Goal: Transaction & Acquisition: Purchase product/service

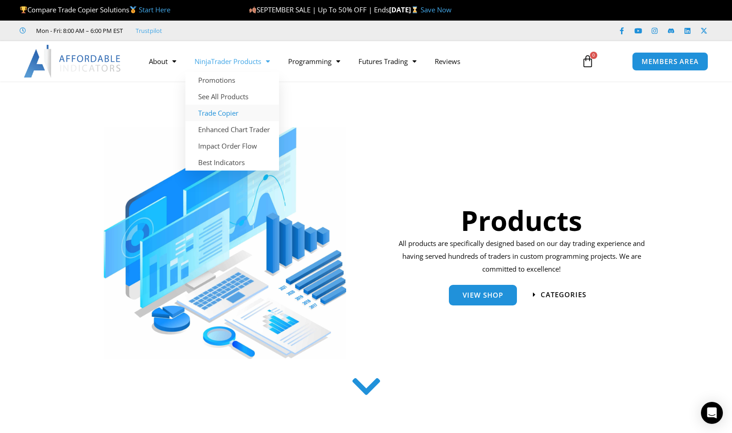
click at [232, 111] on link "Trade Copier" at bounding box center [233, 113] width 94 height 16
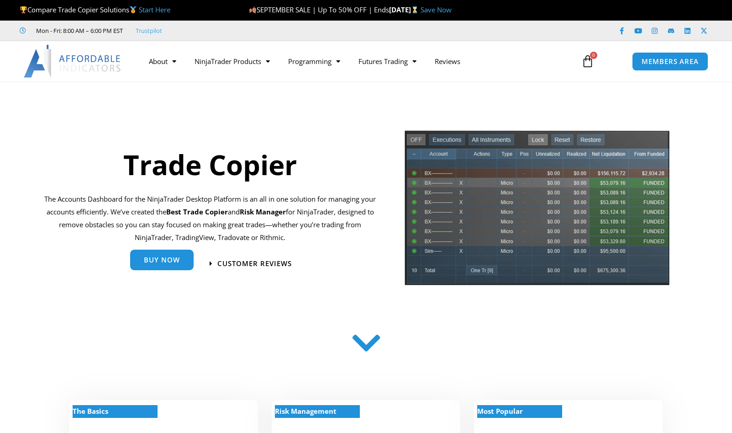
click at [175, 269] on link "Buy Now" at bounding box center [162, 259] width 64 height 21
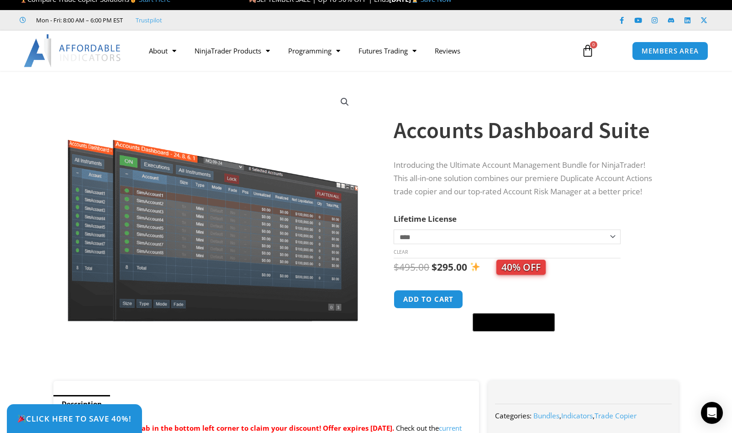
scroll to position [30, 0]
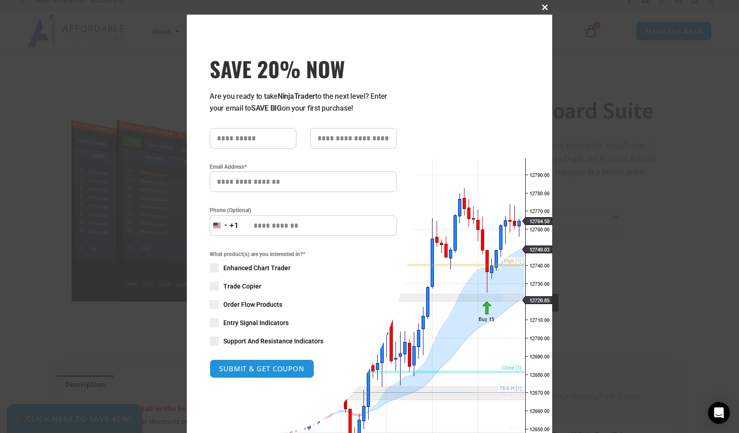
click at [539, 8] on span "SAVE 20% NOW popup" at bounding box center [545, 7] width 15 height 5
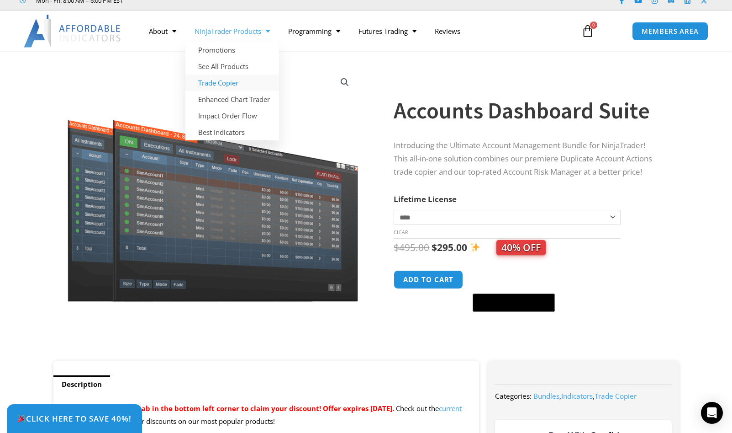
click at [224, 82] on link "Trade Copier" at bounding box center [233, 82] width 94 height 16
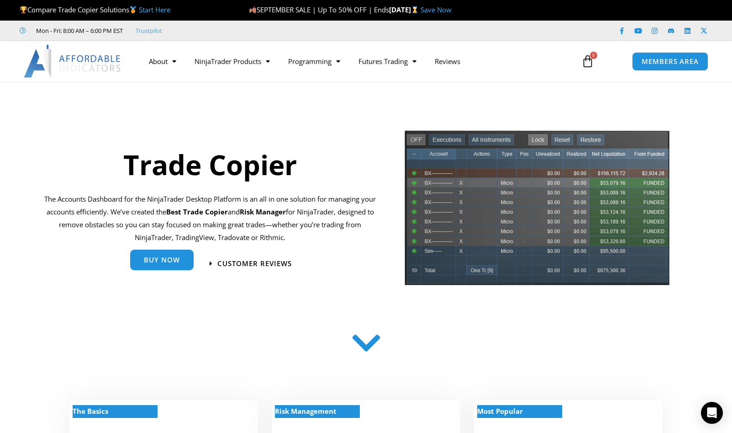
click at [168, 266] on link "Buy Now" at bounding box center [162, 260] width 64 height 21
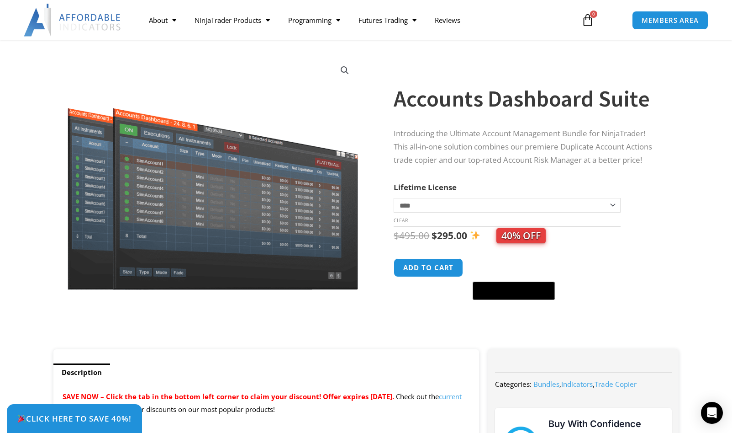
scroll to position [46, 0]
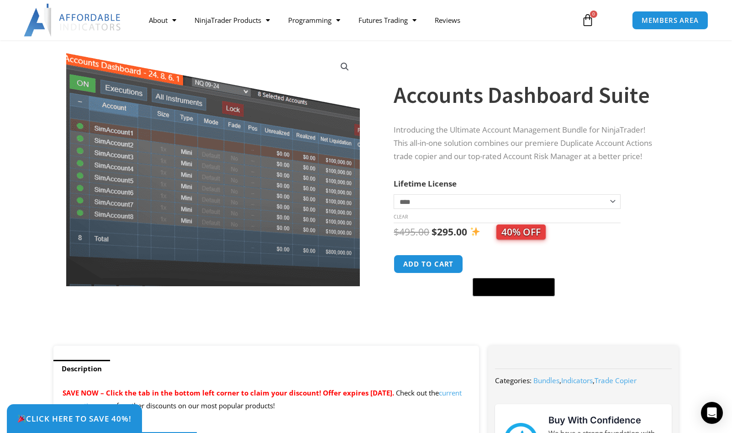
click at [230, 219] on img at bounding box center [206, 146] width 428 height 342
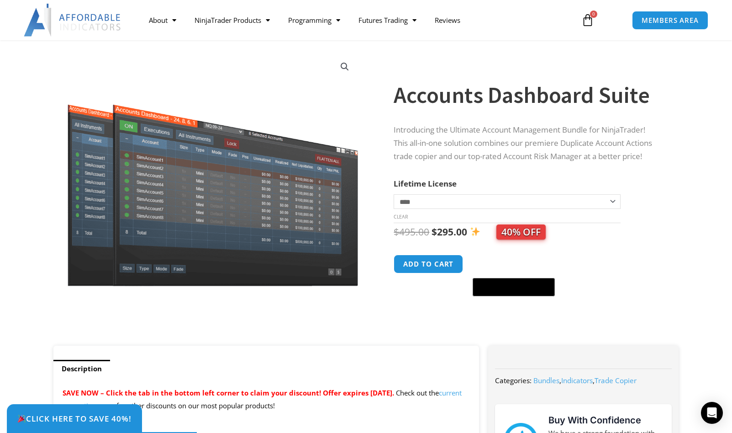
drag, startPoint x: 340, startPoint y: 65, endPoint x: 345, endPoint y: 65, distance: 5.0
click at [345, 68] on link "View full-screen image gallery" at bounding box center [345, 66] width 16 height 16
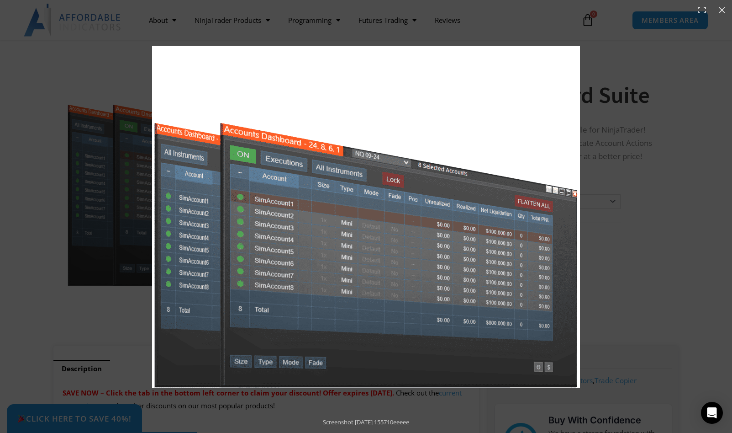
click at [637, 250] on div "Full screen image" at bounding box center [471, 234] width 638 height 377
